Goal: Transaction & Acquisition: Purchase product/service

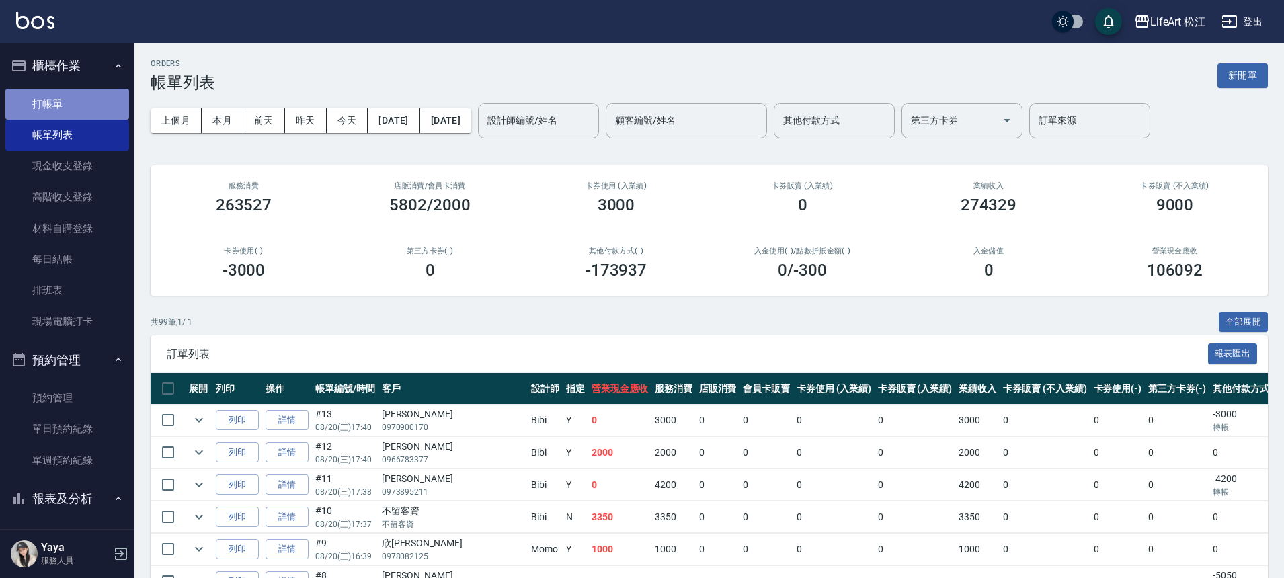
click at [71, 112] on link "打帳單" at bounding box center [67, 104] width 124 height 31
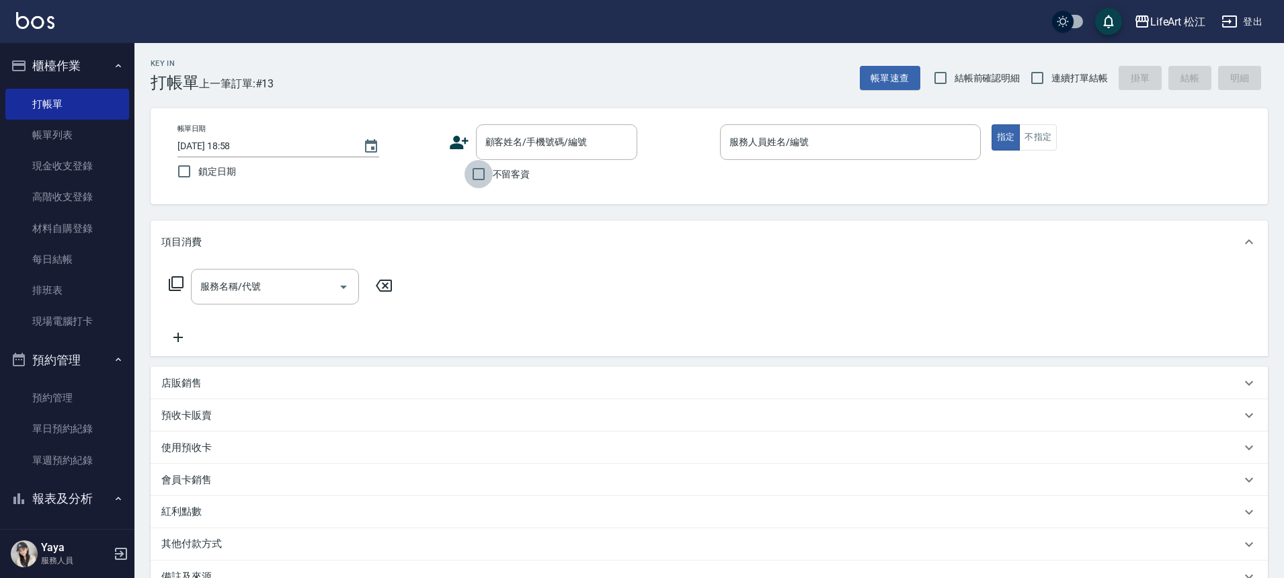
click at [474, 175] on input "不留客資" at bounding box center [478, 174] width 28 height 28
checkbox input "true"
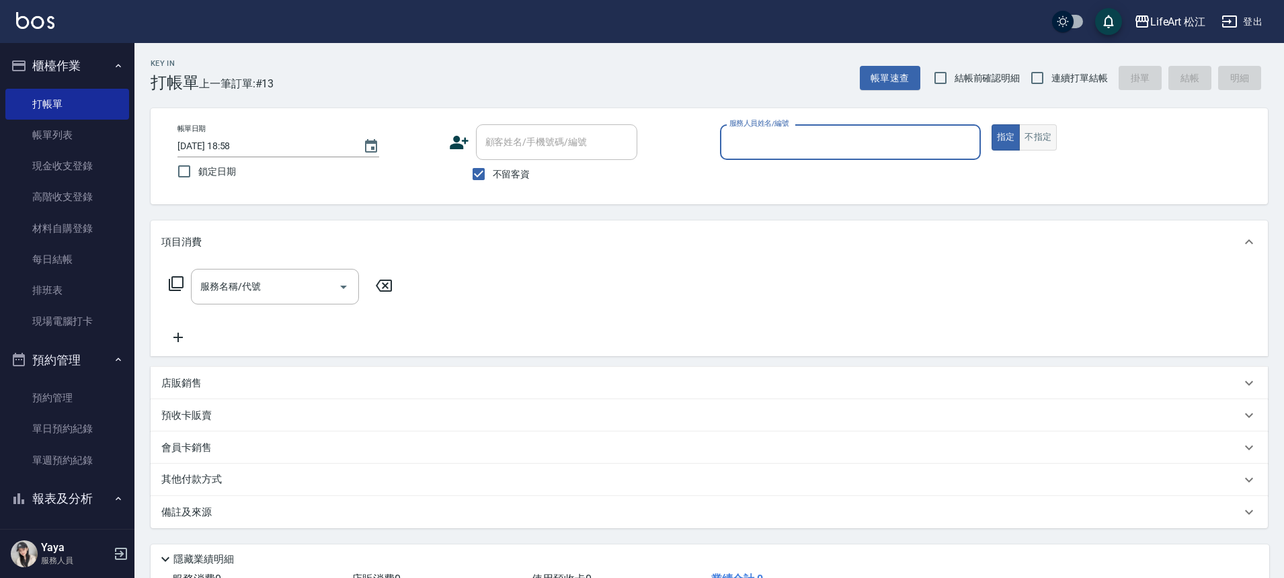
click at [1036, 150] on button "不指定" at bounding box center [1038, 137] width 38 height 26
click at [887, 157] on div "服務人員姓名/編號" at bounding box center [850, 142] width 261 height 36
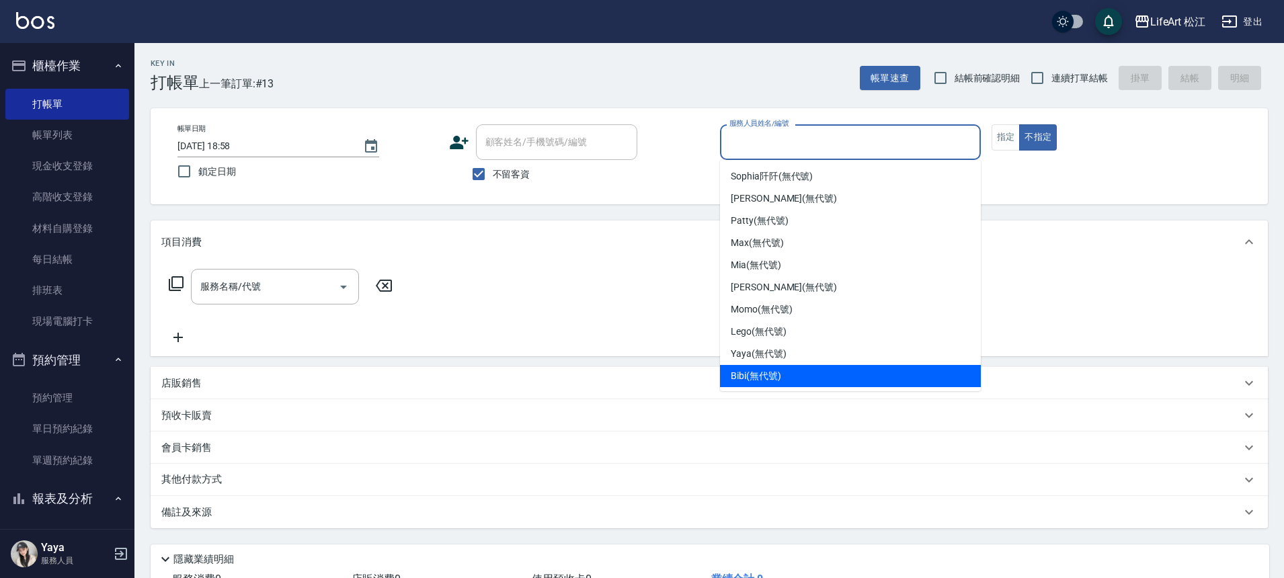
click at [782, 372] on div "Bibi (無代號)" at bounding box center [850, 376] width 261 height 22
type input "Bibi(無代號)"
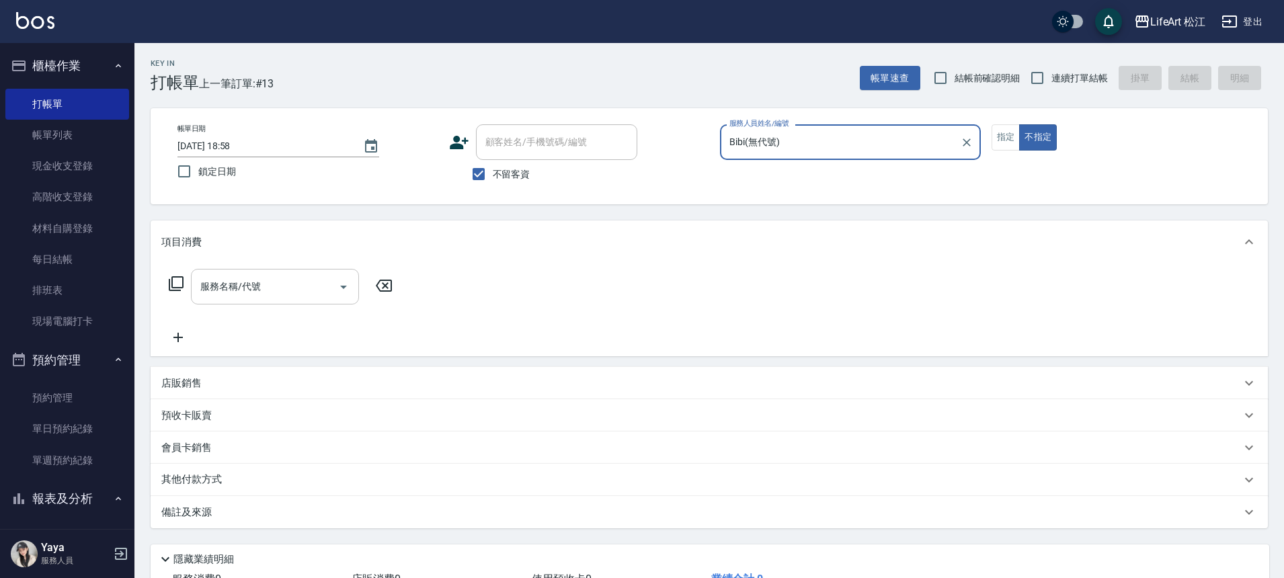
click at [294, 293] on input "服務名稱/代號" at bounding box center [265, 287] width 136 height 24
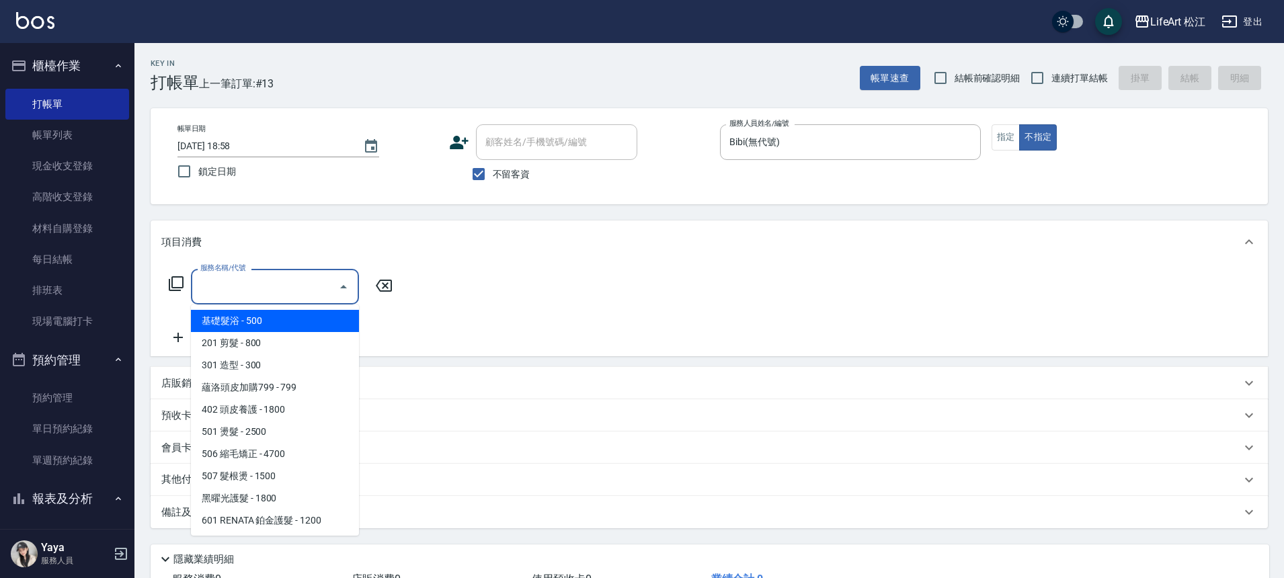
click at [292, 318] on span "基礎髮浴 - 500" at bounding box center [275, 321] width 168 height 22
type input "基礎髮浴 (101)"
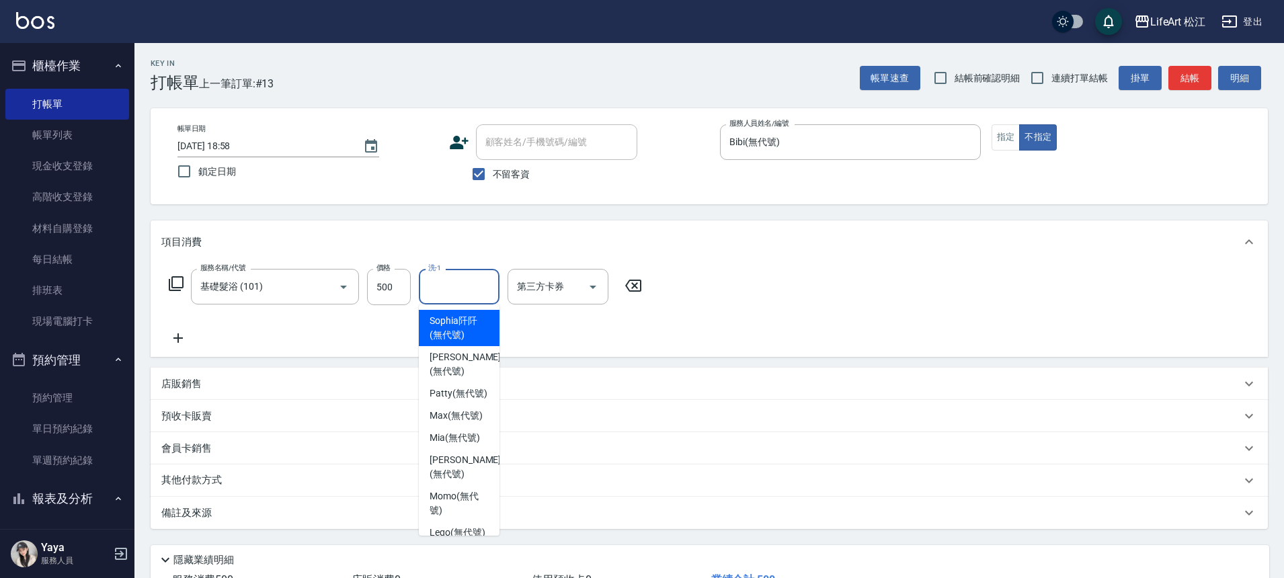
click at [436, 294] on input "洗-1" at bounding box center [459, 287] width 69 height 24
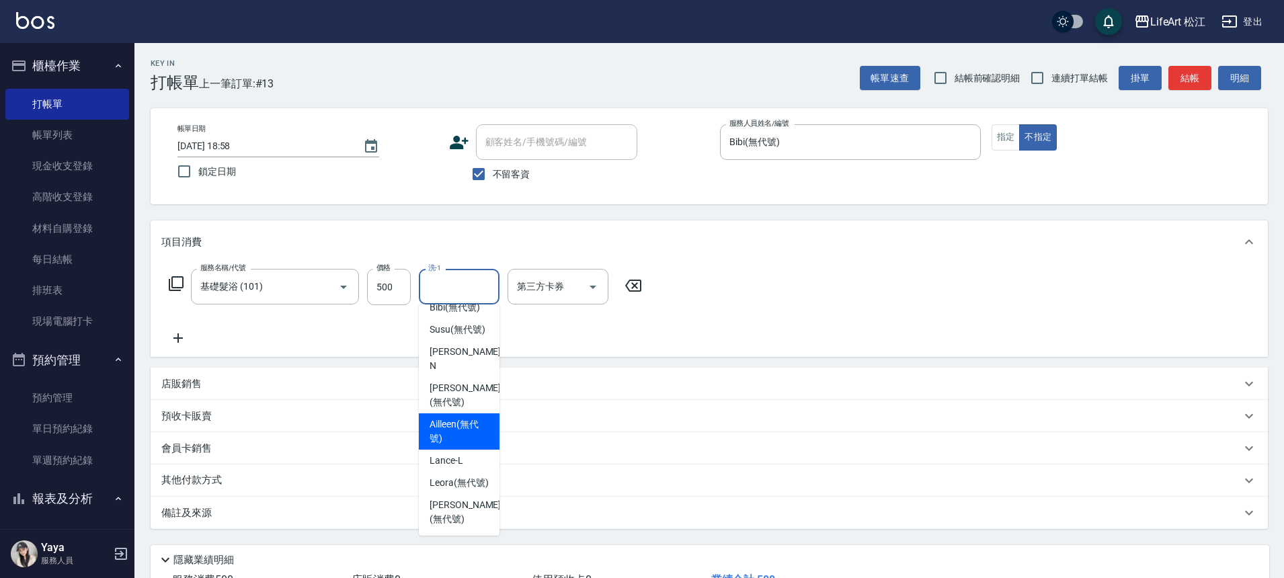
scroll to position [326, 0]
click at [455, 480] on span "Leora (無代號)" at bounding box center [458, 483] width 59 height 14
type input "Leora(無代號)"
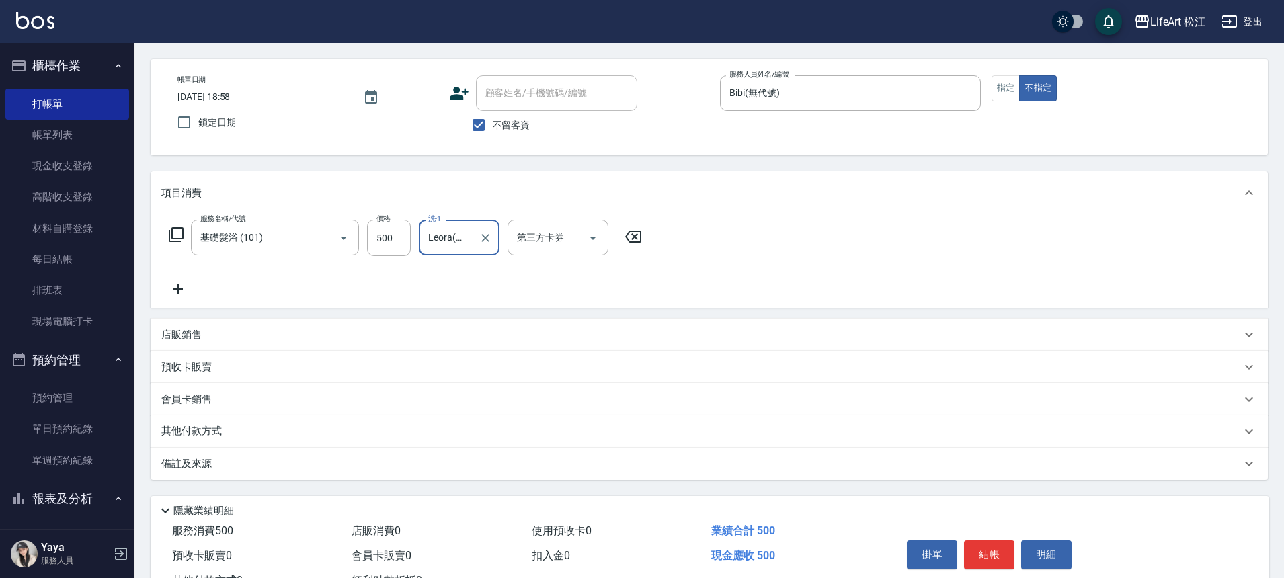
scroll to position [103, 0]
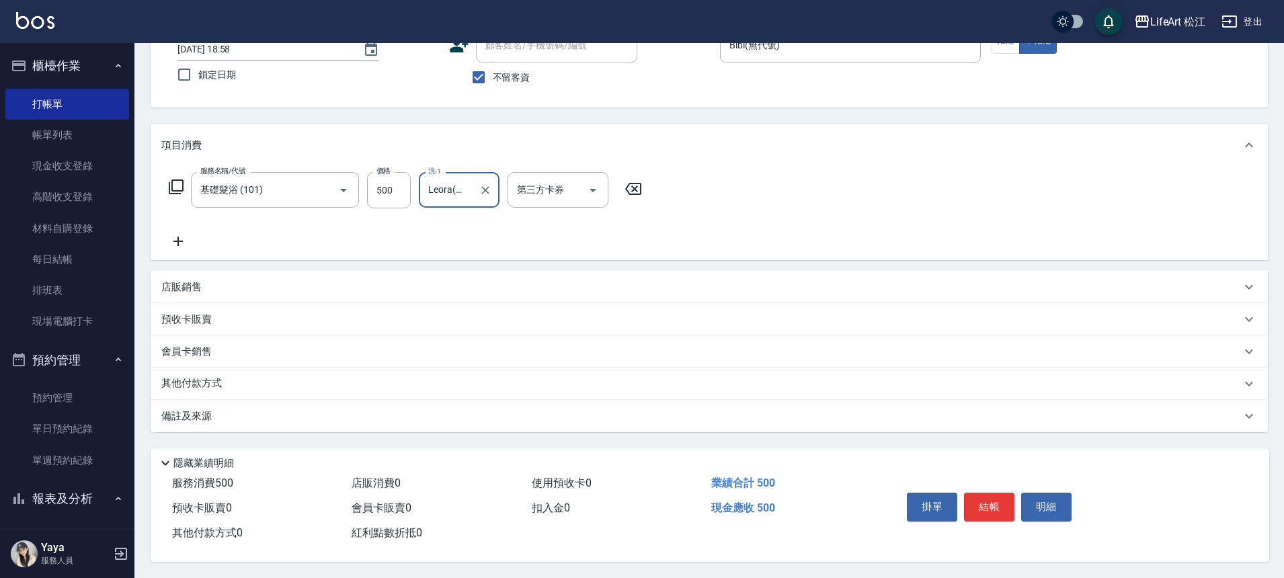
click at [311, 417] on div "備註及來源" at bounding box center [709, 416] width 1117 height 32
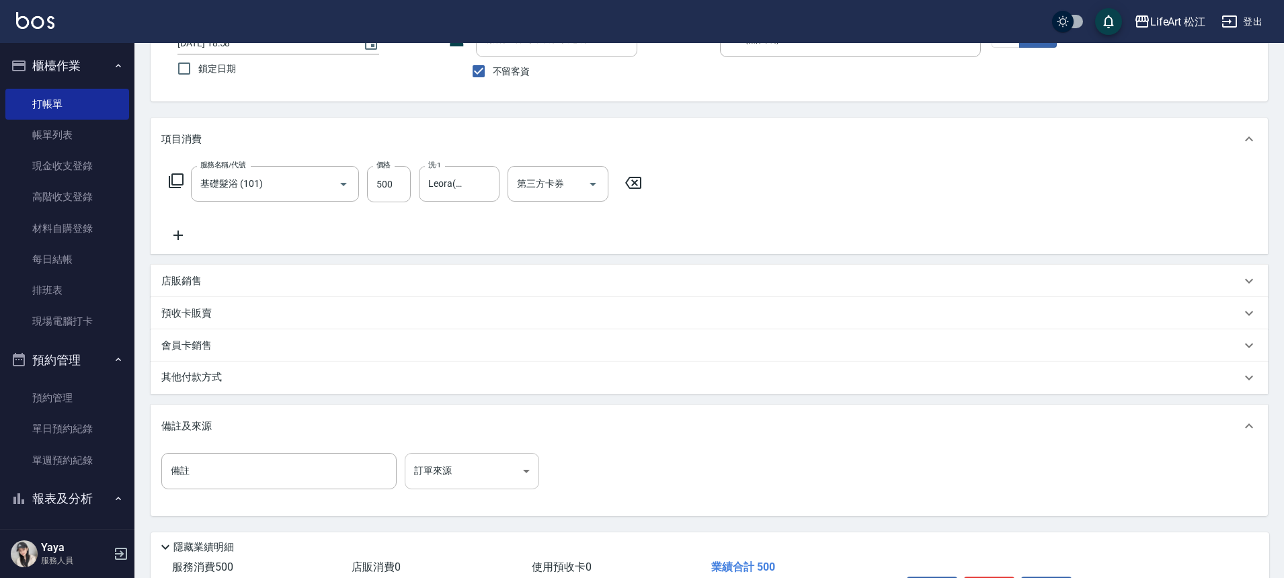
click at [516, 472] on body "LifeArt 松江 登出 櫃檯作業 打帳單 帳單列表 現金收支登錄 高階收支登錄 材料自購登錄 每日結帳 排班表 現場電腦打卡 預約管理 預約管理 單日預約…" at bounding box center [642, 279] width 1284 height 765
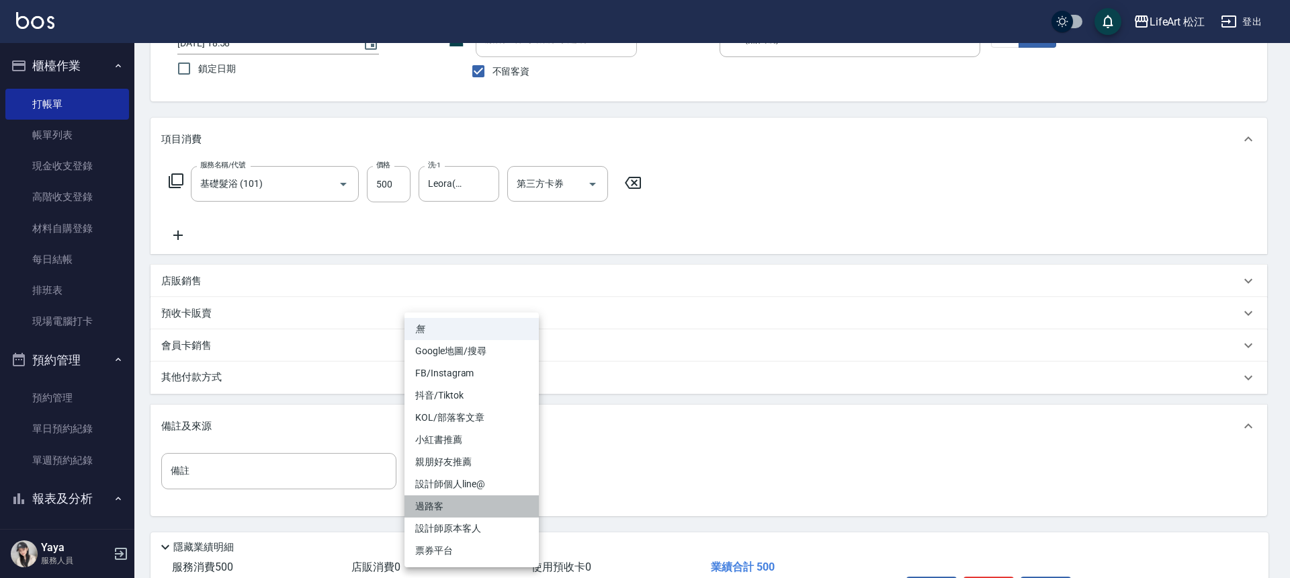
click at [486, 503] on li "過路客" at bounding box center [472, 506] width 134 height 22
type input "過路客"
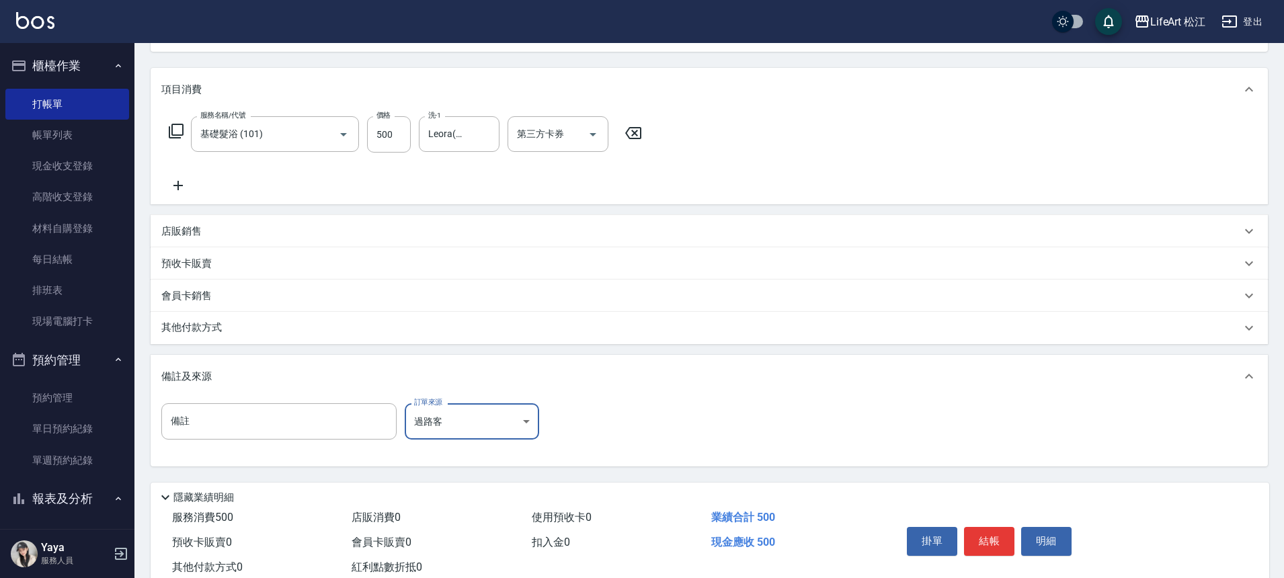
scroll to position [193, 0]
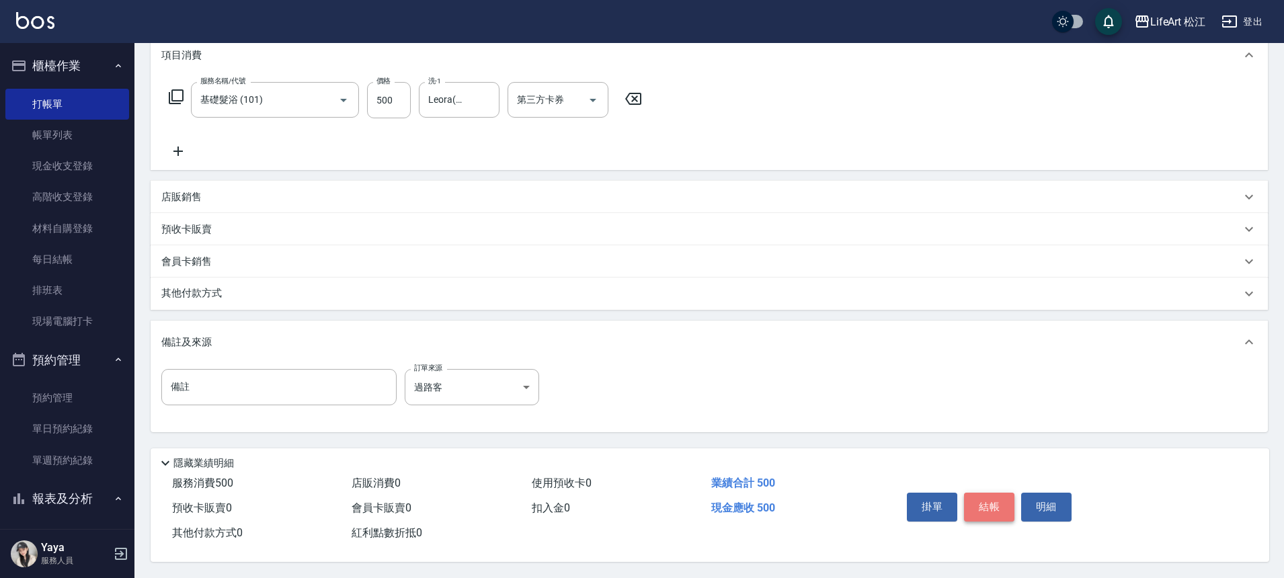
click at [974, 500] on button "結帳" at bounding box center [989, 507] width 50 height 28
